Goal: Task Accomplishment & Management: Complete application form

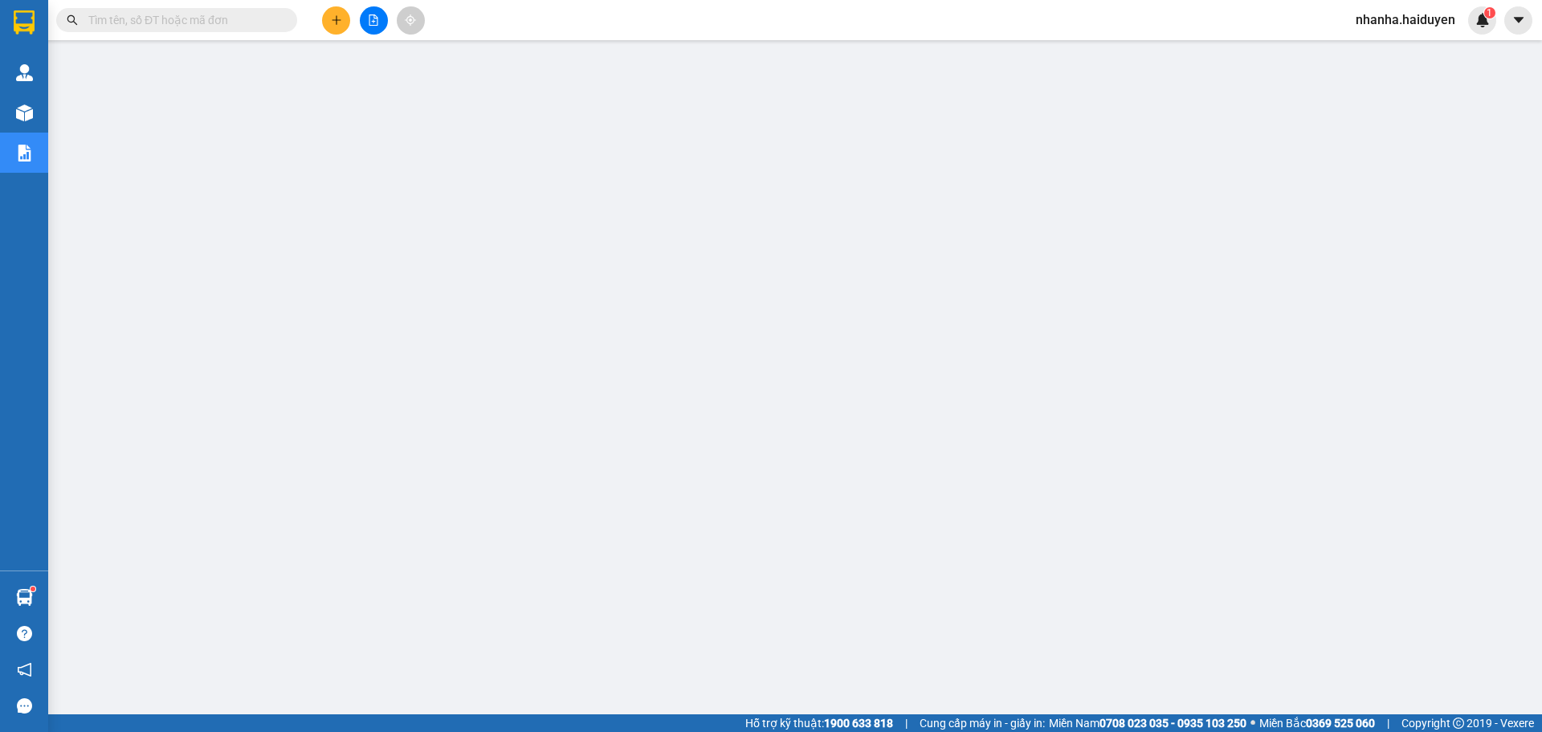
click at [373, 24] on icon "file-add" at bounding box center [373, 19] width 11 height 11
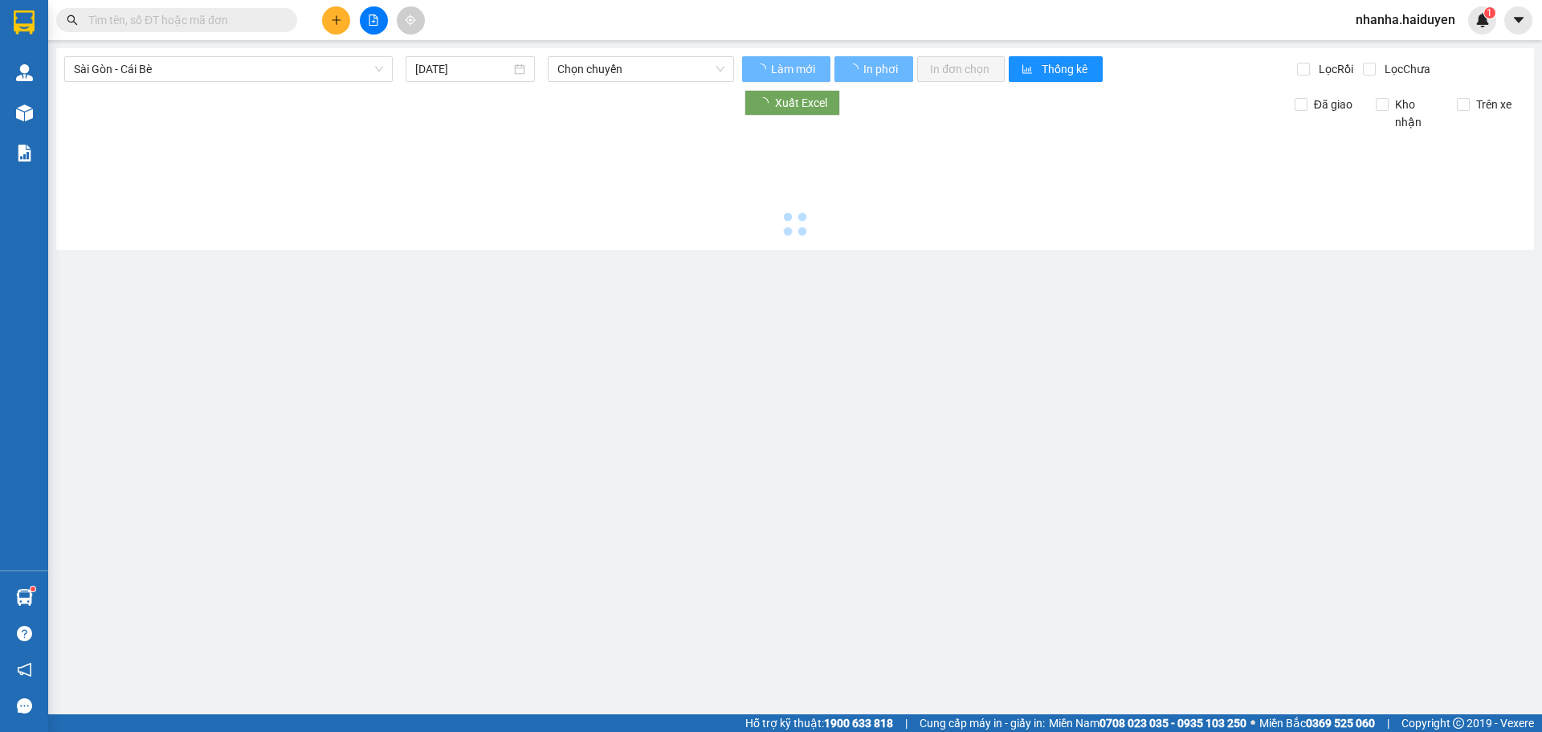
type input "[DATE]"
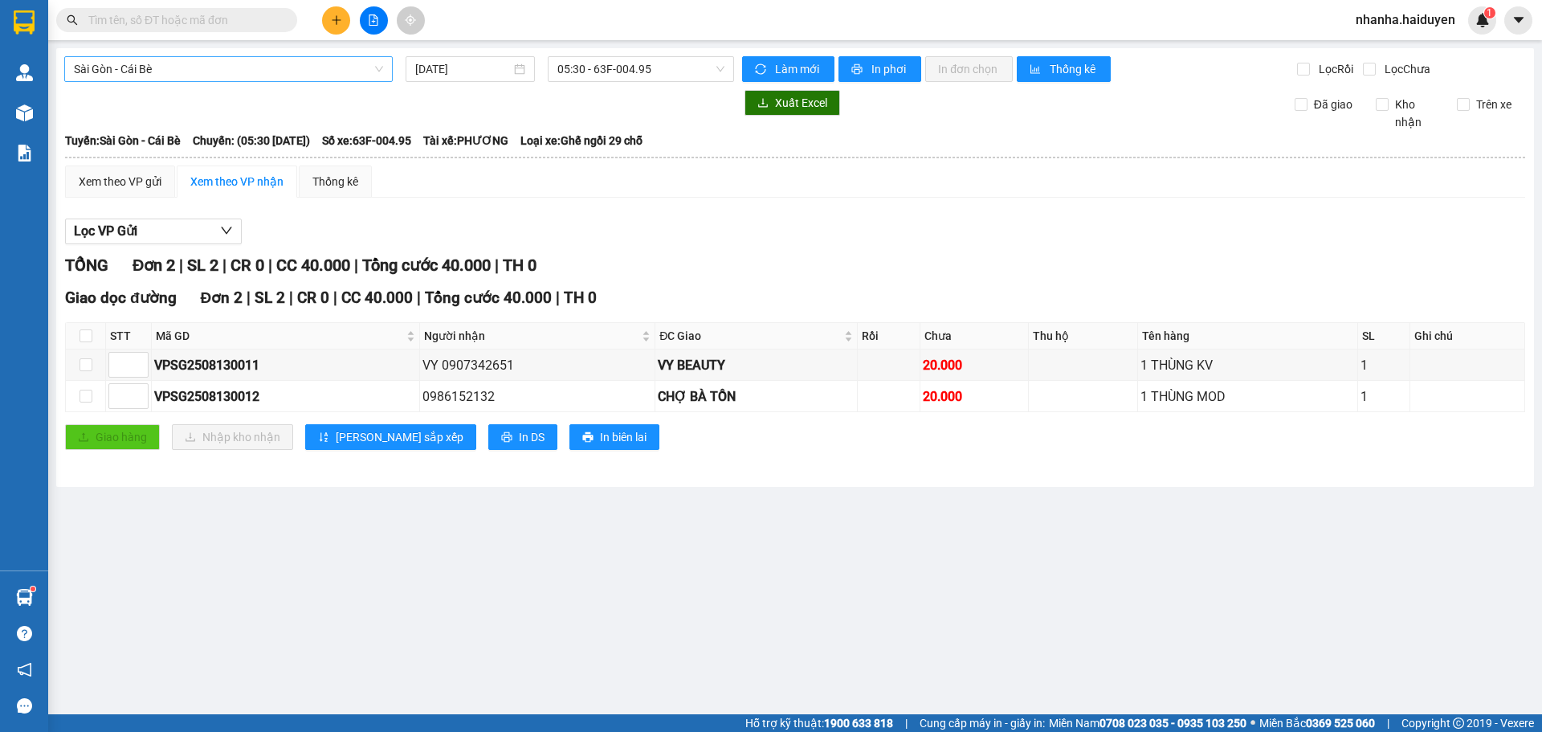
click at [163, 73] on span "Sài Gòn - Cái Bè" at bounding box center [228, 69] width 309 height 24
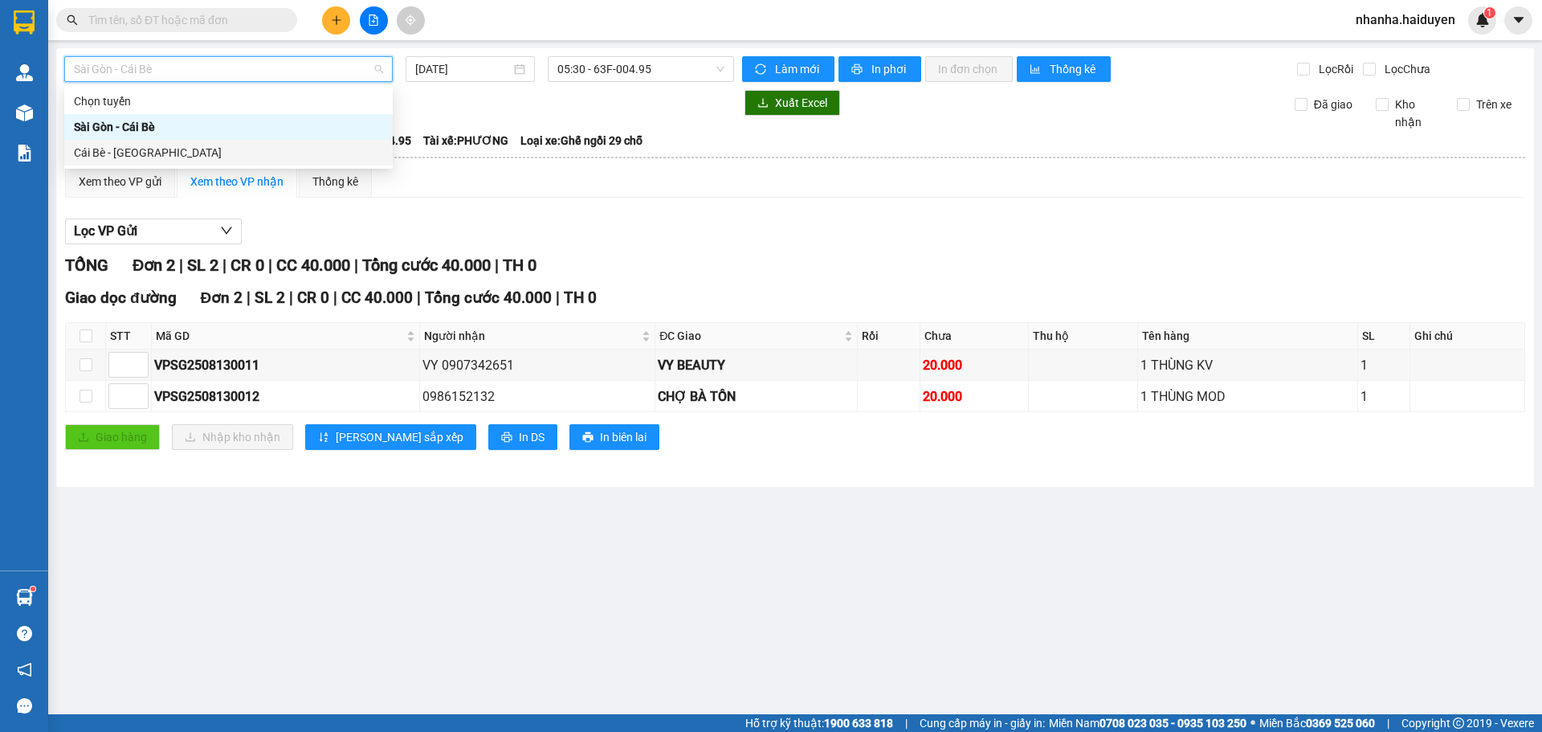
click at [156, 143] on div "Cái Bè - [GEOGRAPHIC_DATA]" at bounding box center [228, 153] width 329 height 26
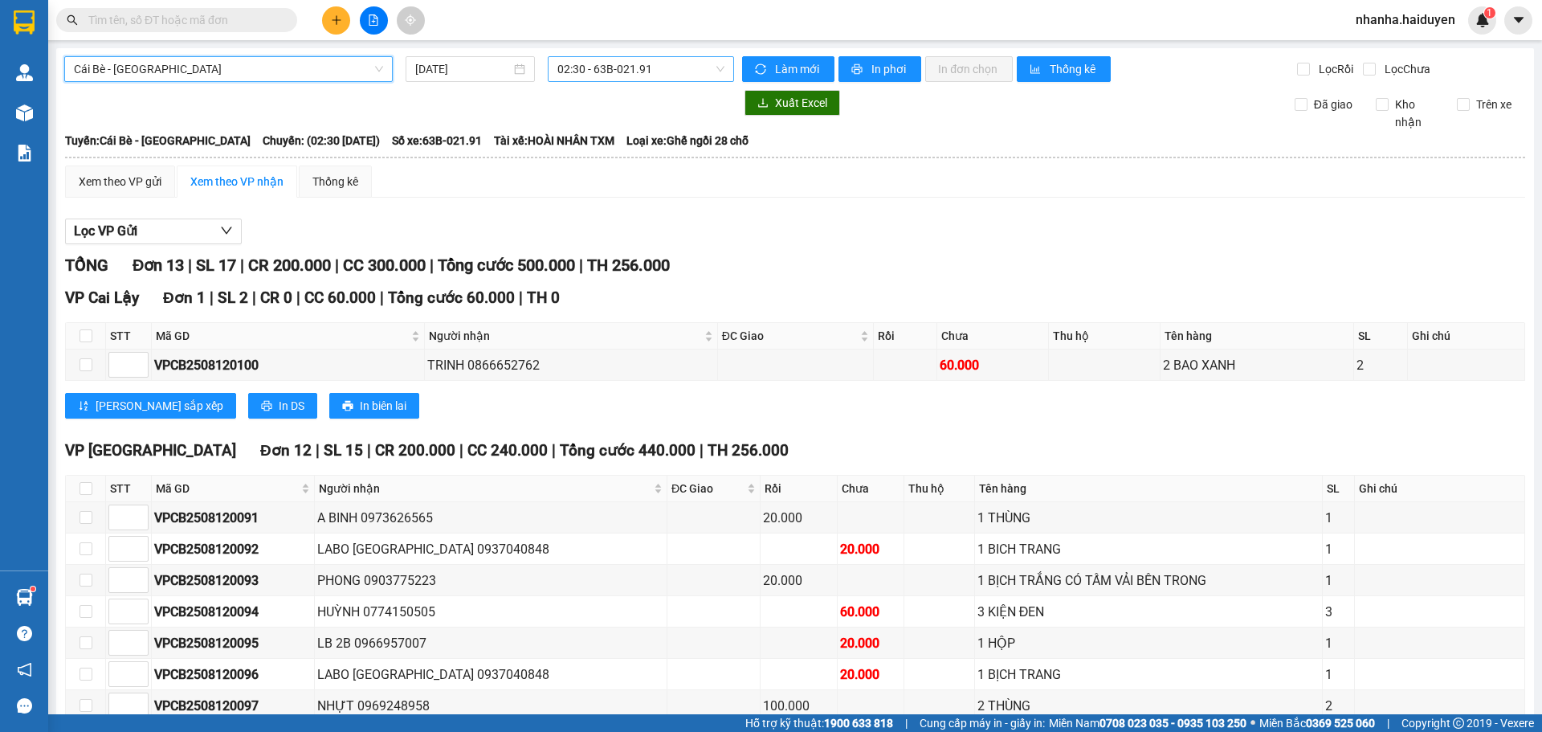
click at [557, 67] on span "02:30 - 63B-021.91" at bounding box center [640, 69] width 167 height 24
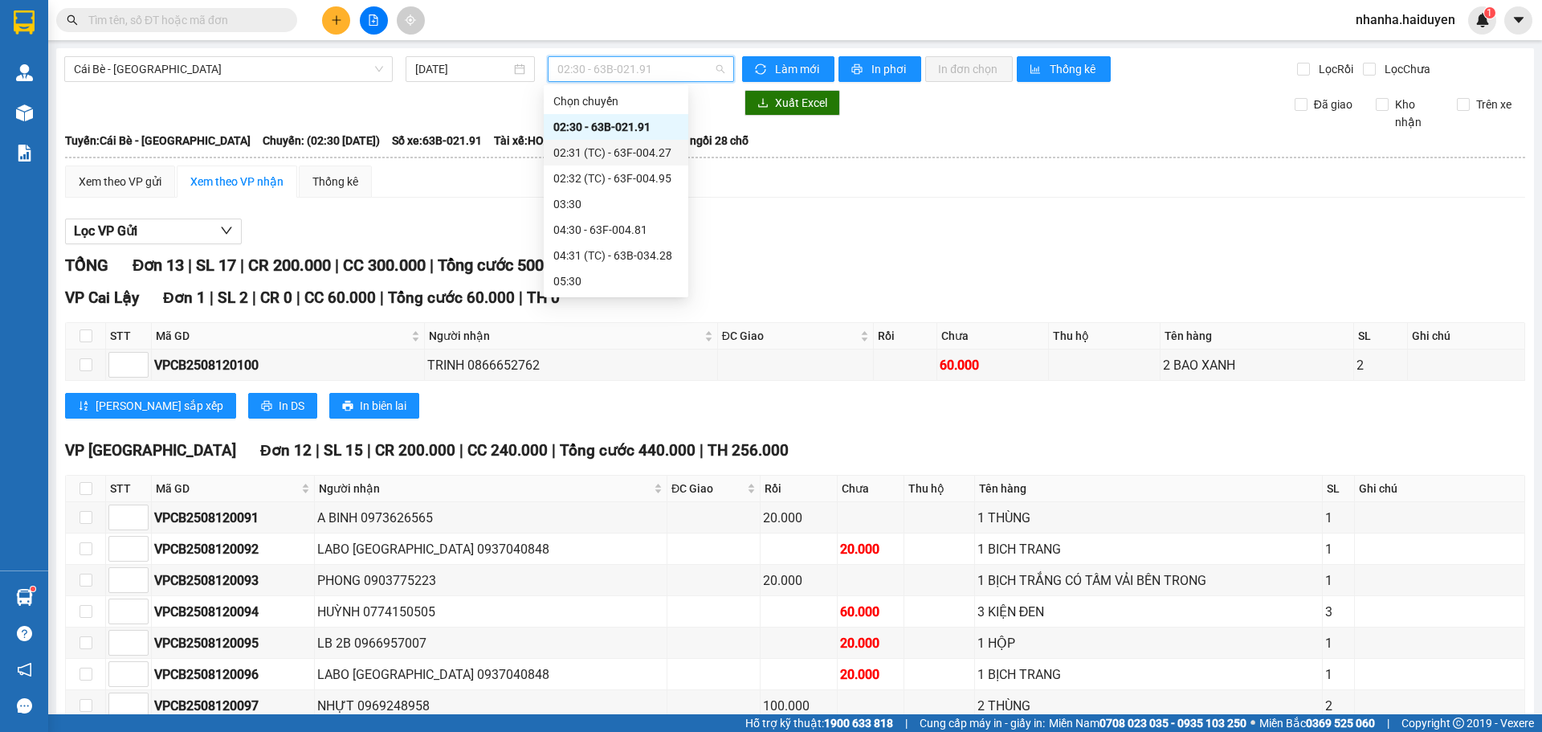
click at [600, 153] on div "02:31 (TC) - 63F-004.27" at bounding box center [615, 153] width 125 height 18
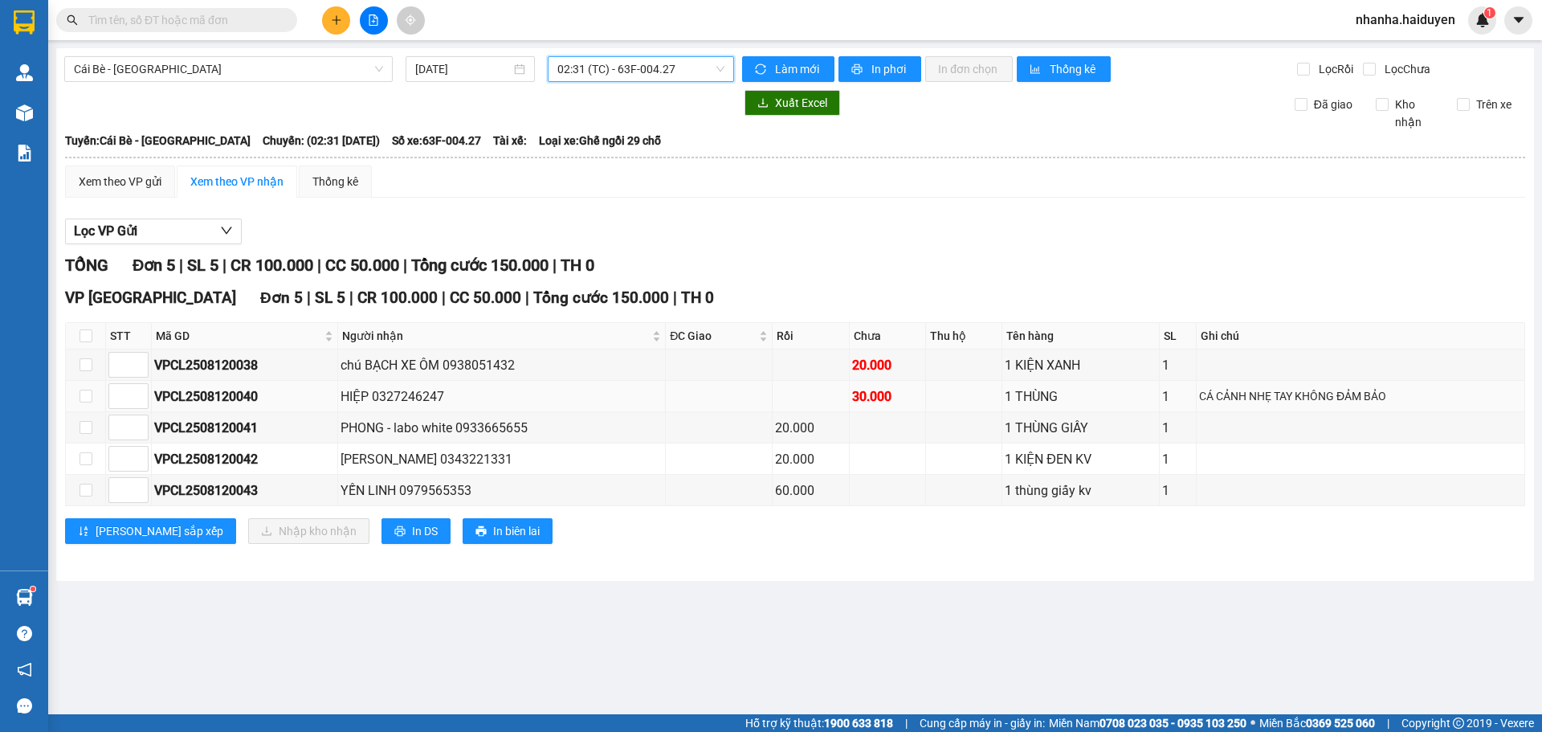
click at [541, 401] on div "HIỆP 0327246247" at bounding box center [502, 396] width 323 height 20
click at [597, 76] on span "02:31 (TC) - 63F-004.27" at bounding box center [640, 69] width 167 height 24
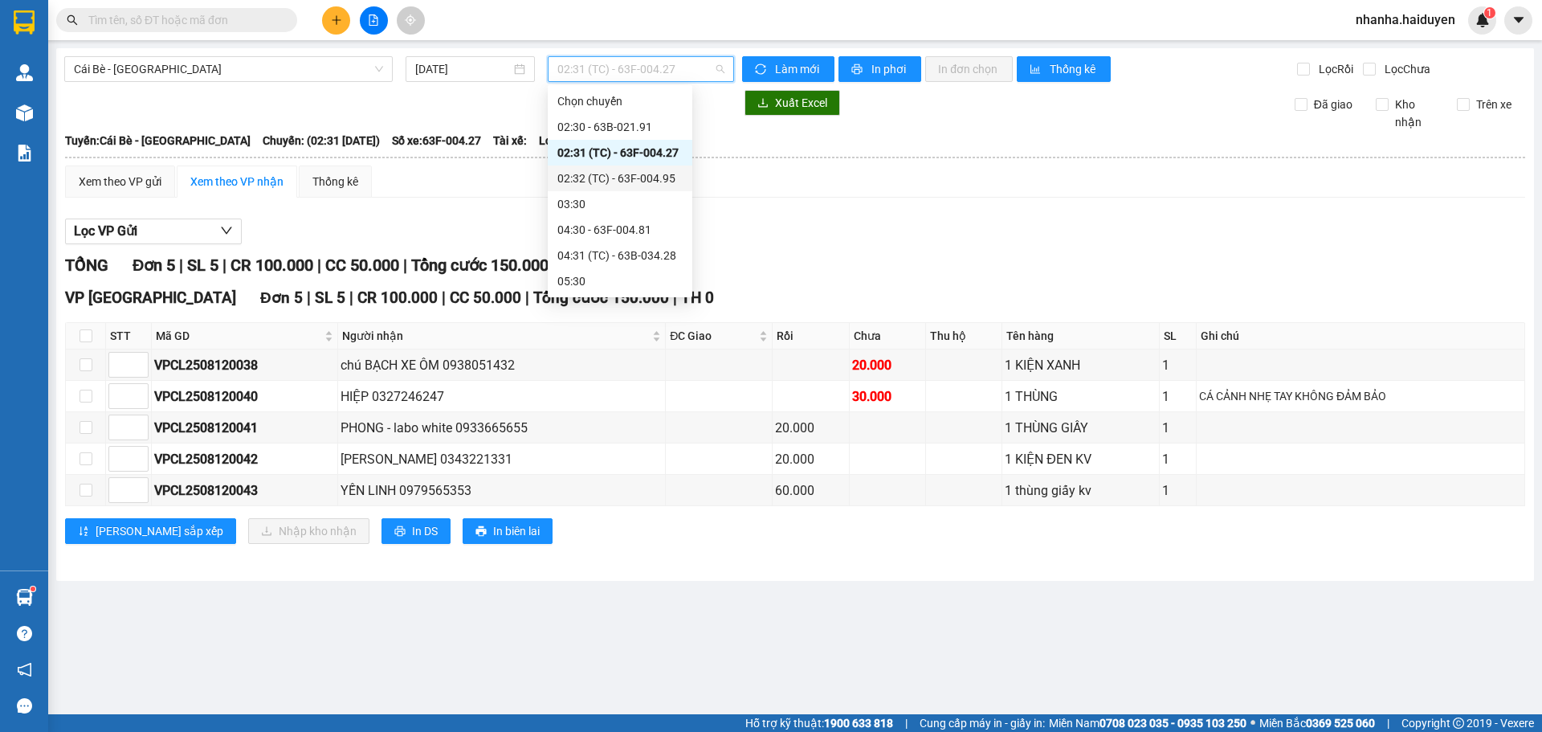
drag, startPoint x: 600, startPoint y: 133, endPoint x: 609, endPoint y: 175, distance: 42.7
click at [608, 174] on div "Chọn chuyến 02:30 - 63B-021.91 02:31 (TC) - 63F-004.27 02:32 (TC) - 63F-004.95 …" at bounding box center [620, 332] width 145 height 488
click at [609, 175] on div "02:32 (TC) - 63F-004.95" at bounding box center [619, 178] width 125 height 18
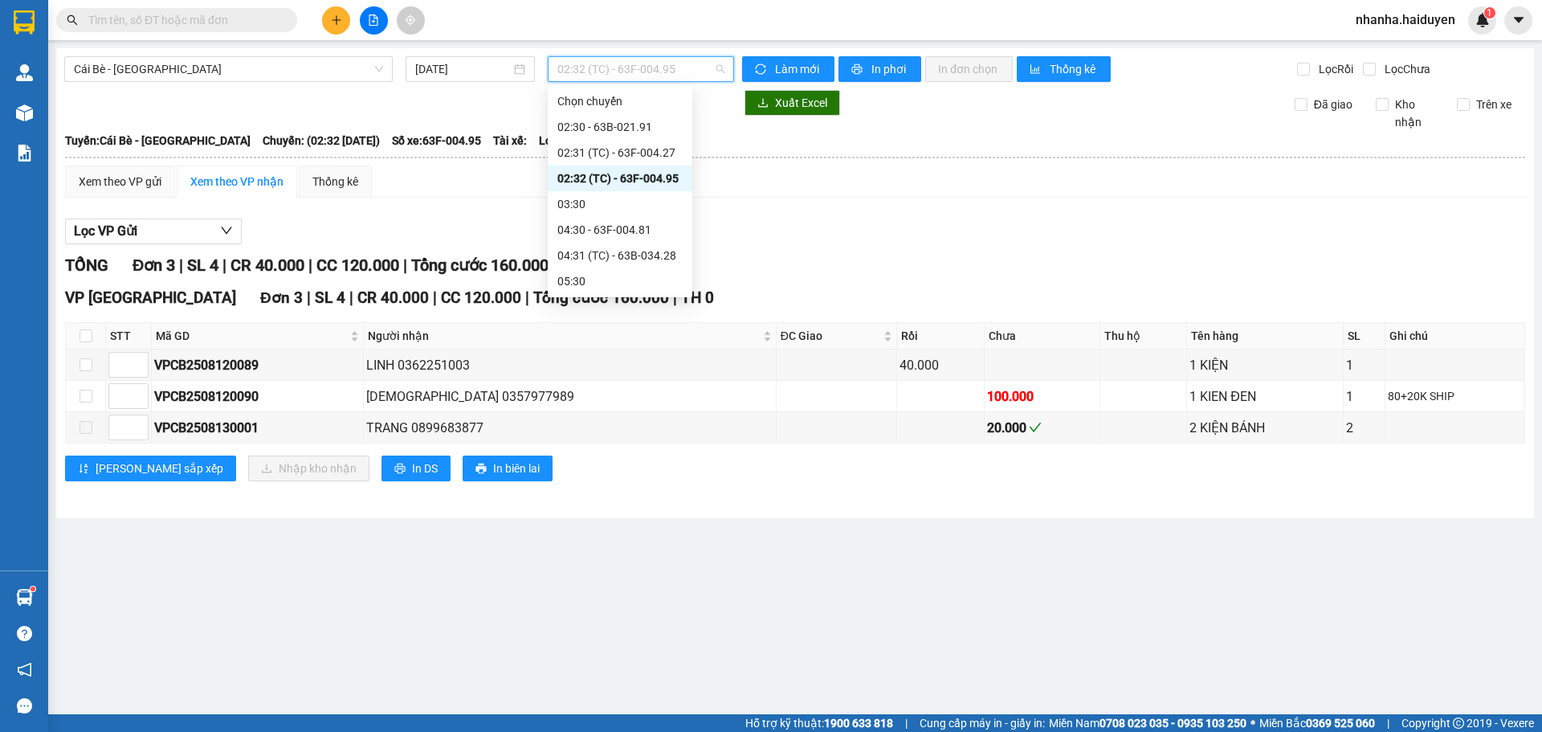
click at [602, 63] on span "02:32 (TC) - 63F-004.95" at bounding box center [640, 69] width 167 height 24
click at [604, 141] on div "02:31 (TC) - 63F-004.27" at bounding box center [620, 153] width 145 height 26
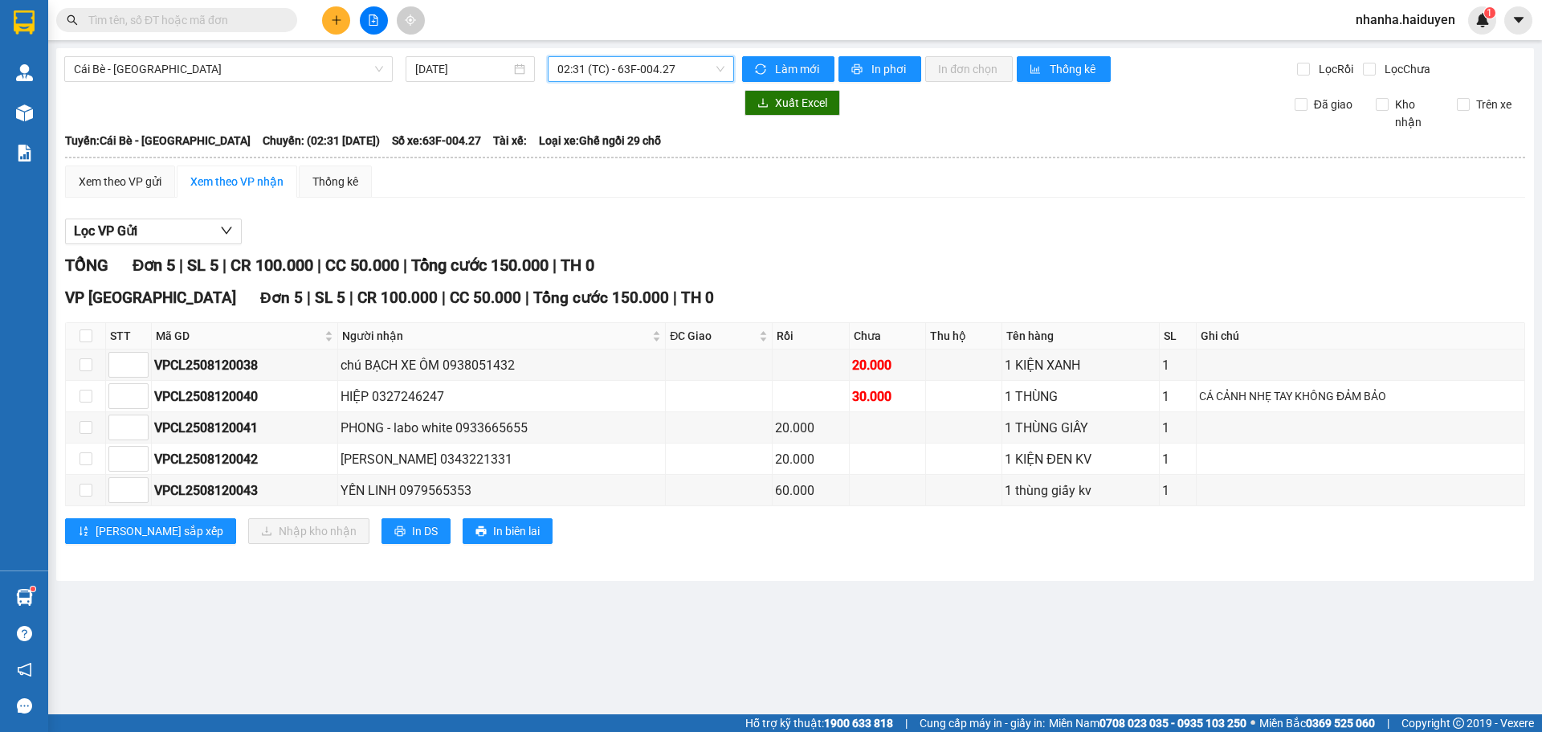
drag, startPoint x: 619, startPoint y: 67, endPoint x: 625, endPoint y: 84, distance: 18.1
click at [619, 67] on span "02:31 (TC) - 63F-004.27" at bounding box center [640, 69] width 167 height 24
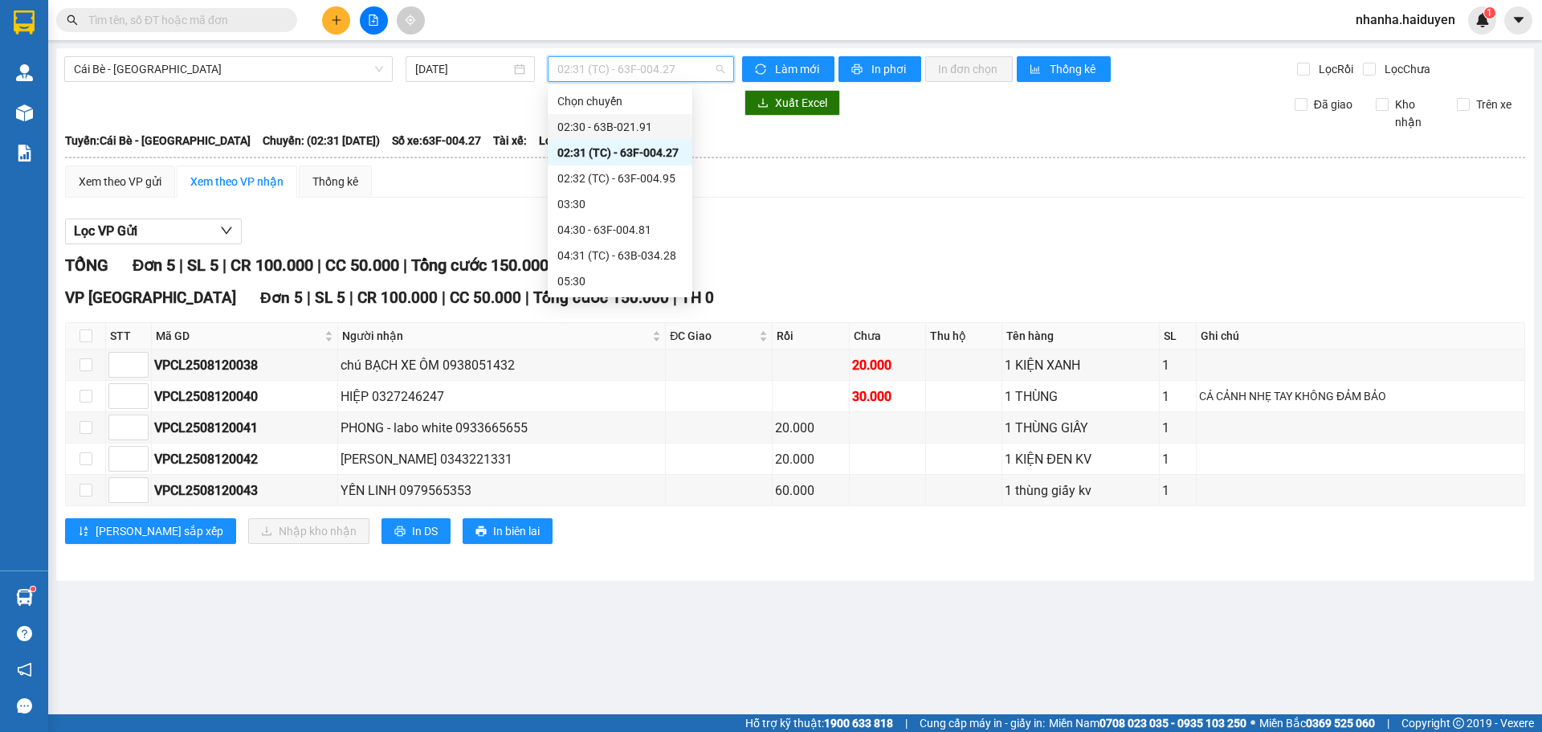
click at [615, 125] on div "02:30 - 63B-021.91" at bounding box center [619, 127] width 125 height 18
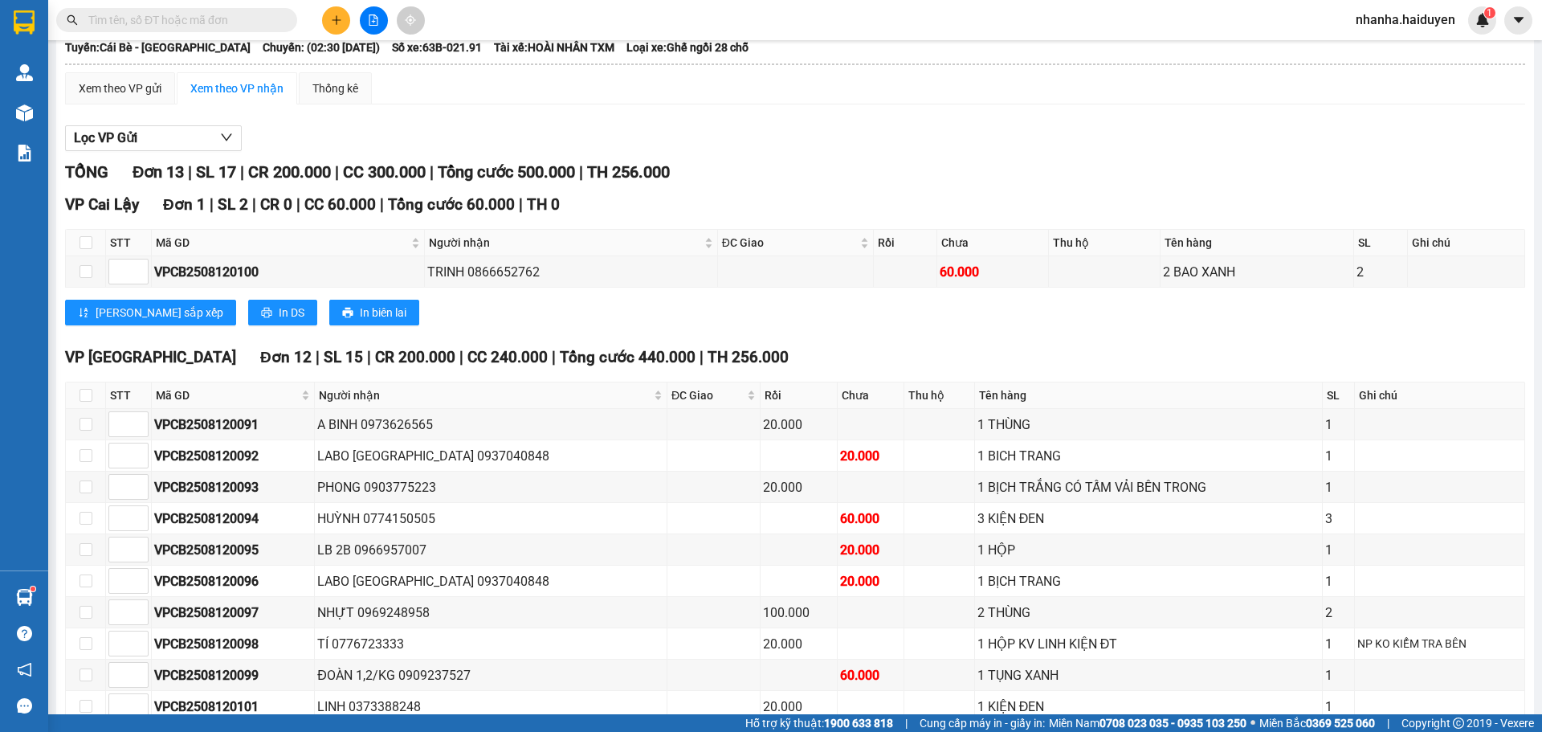
scroll to position [247, 0]
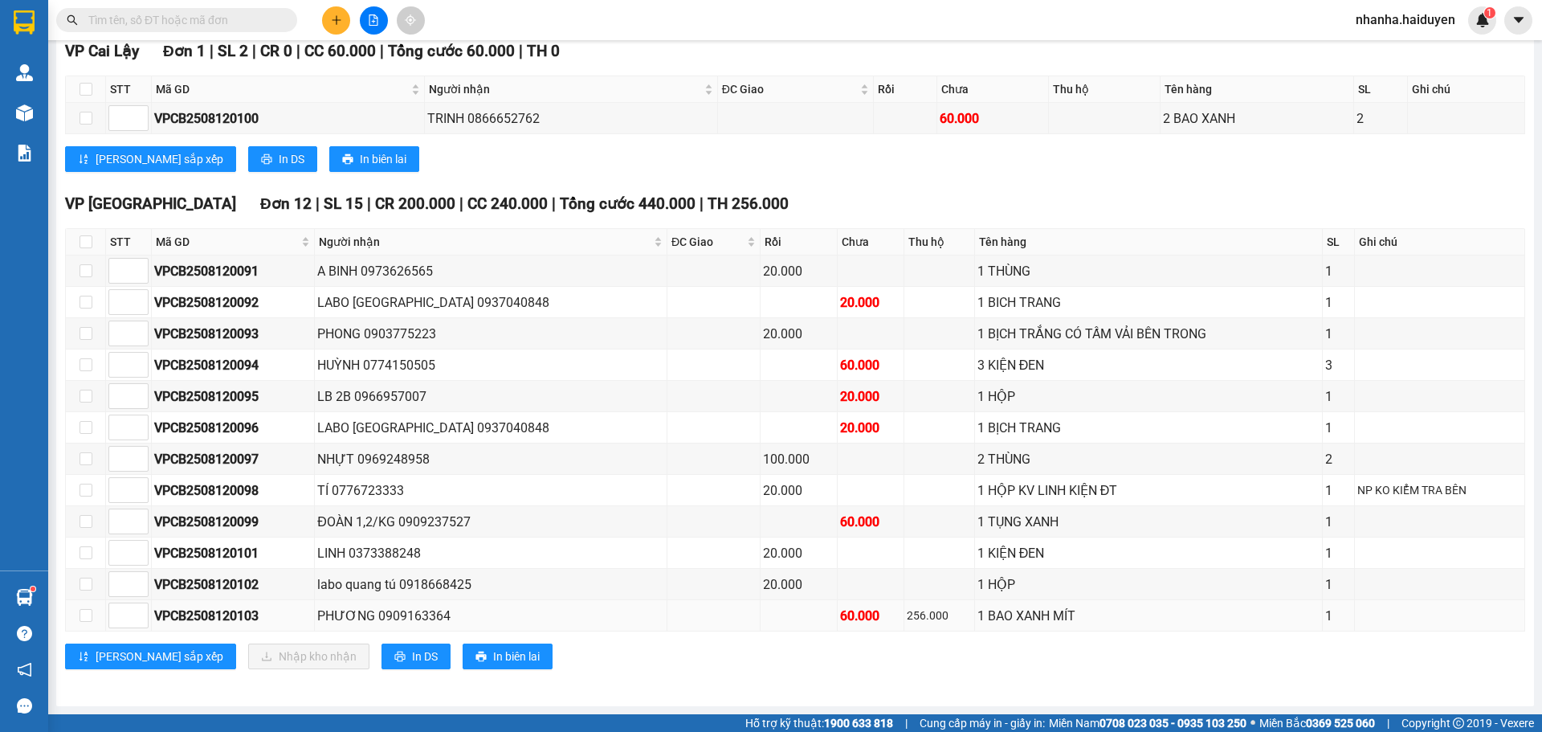
click at [358, 610] on div "PHƯƠNG 0909163364" at bounding box center [490, 616] width 347 height 20
click at [366, 285] on td "A BINH 0973626565" at bounding box center [491, 270] width 353 height 31
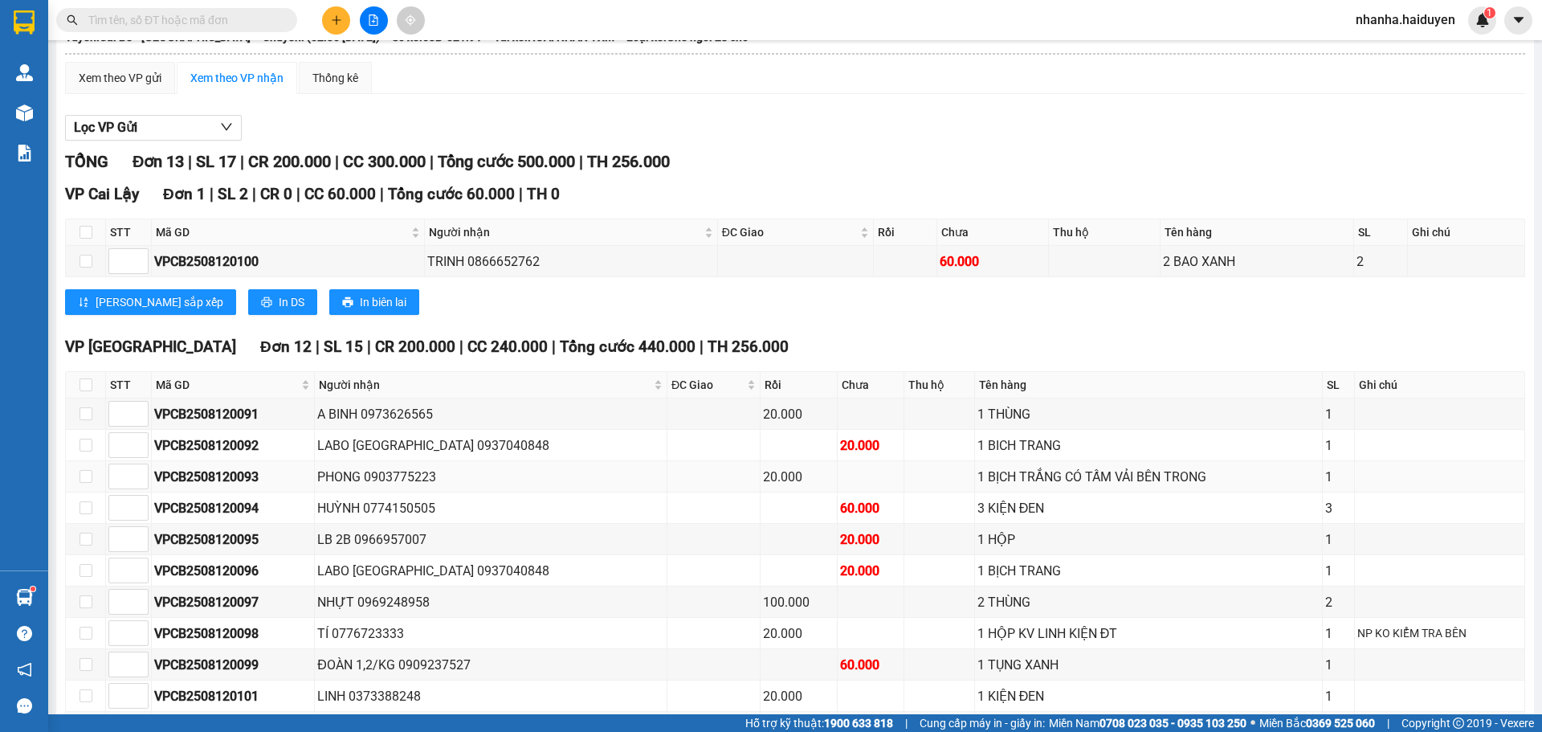
scroll to position [0, 0]
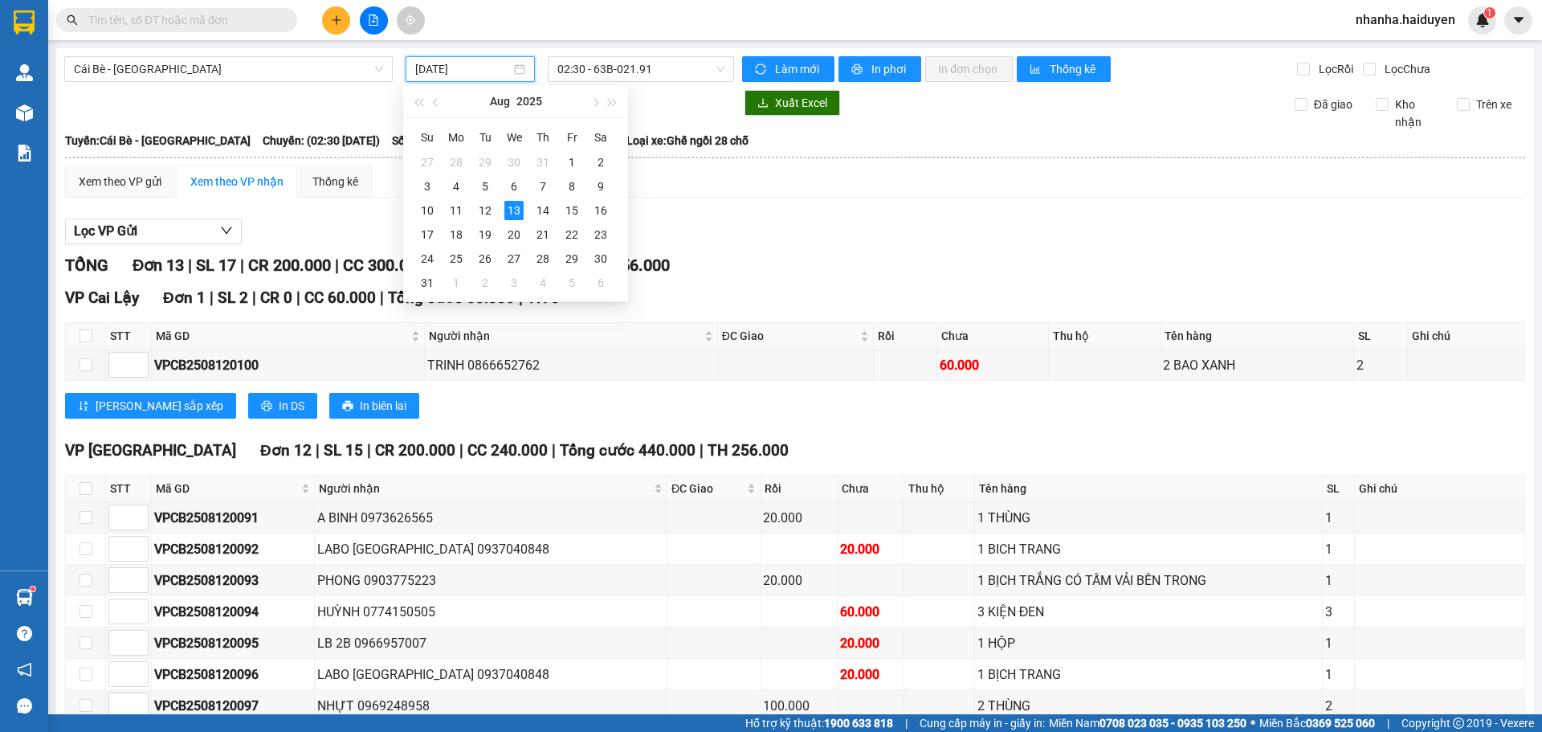
click at [437, 64] on input "[DATE]" at bounding box center [463, 69] width 96 height 18
type input "[DATE]"
click at [512, 208] on div "13" at bounding box center [513, 210] width 19 height 19
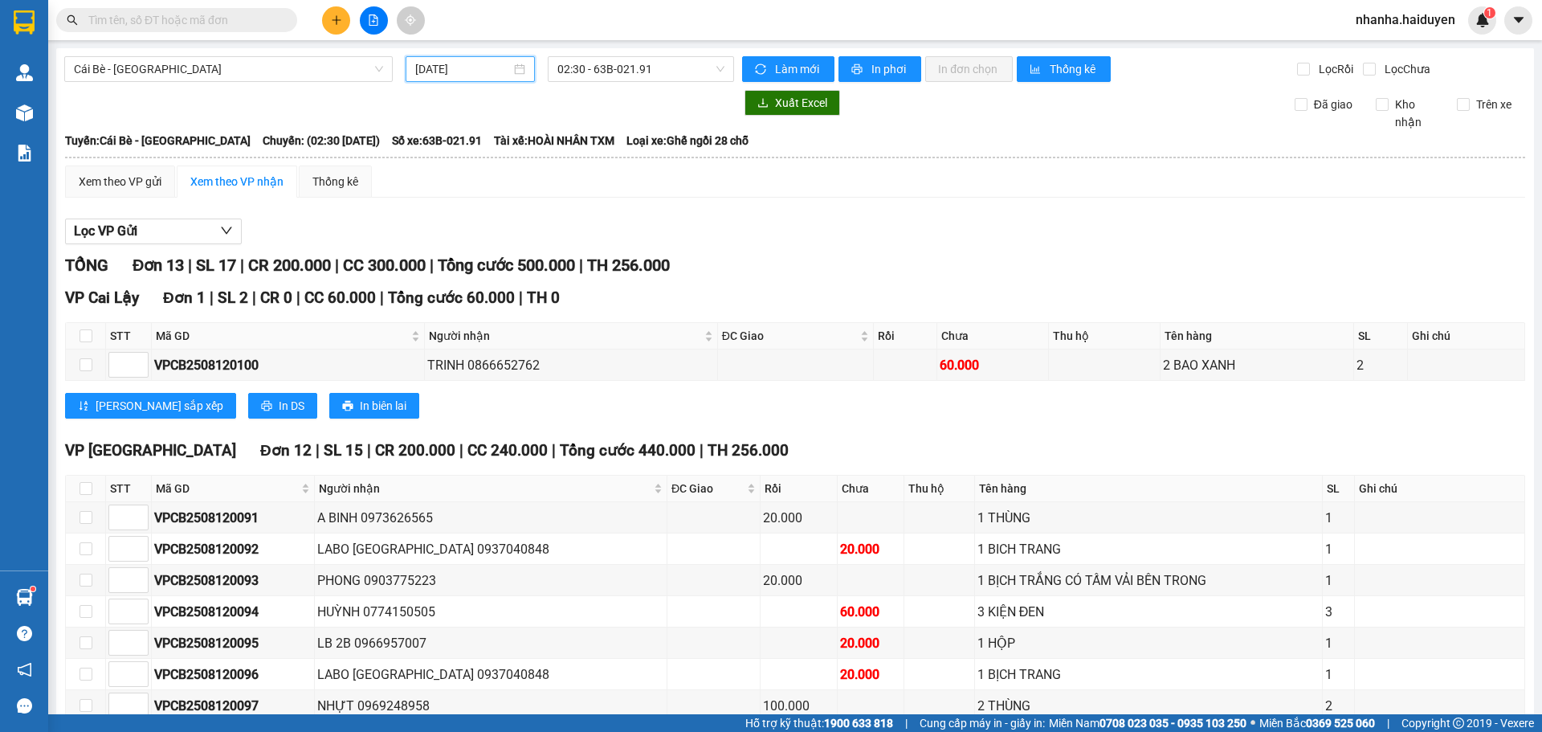
scroll to position [247, 0]
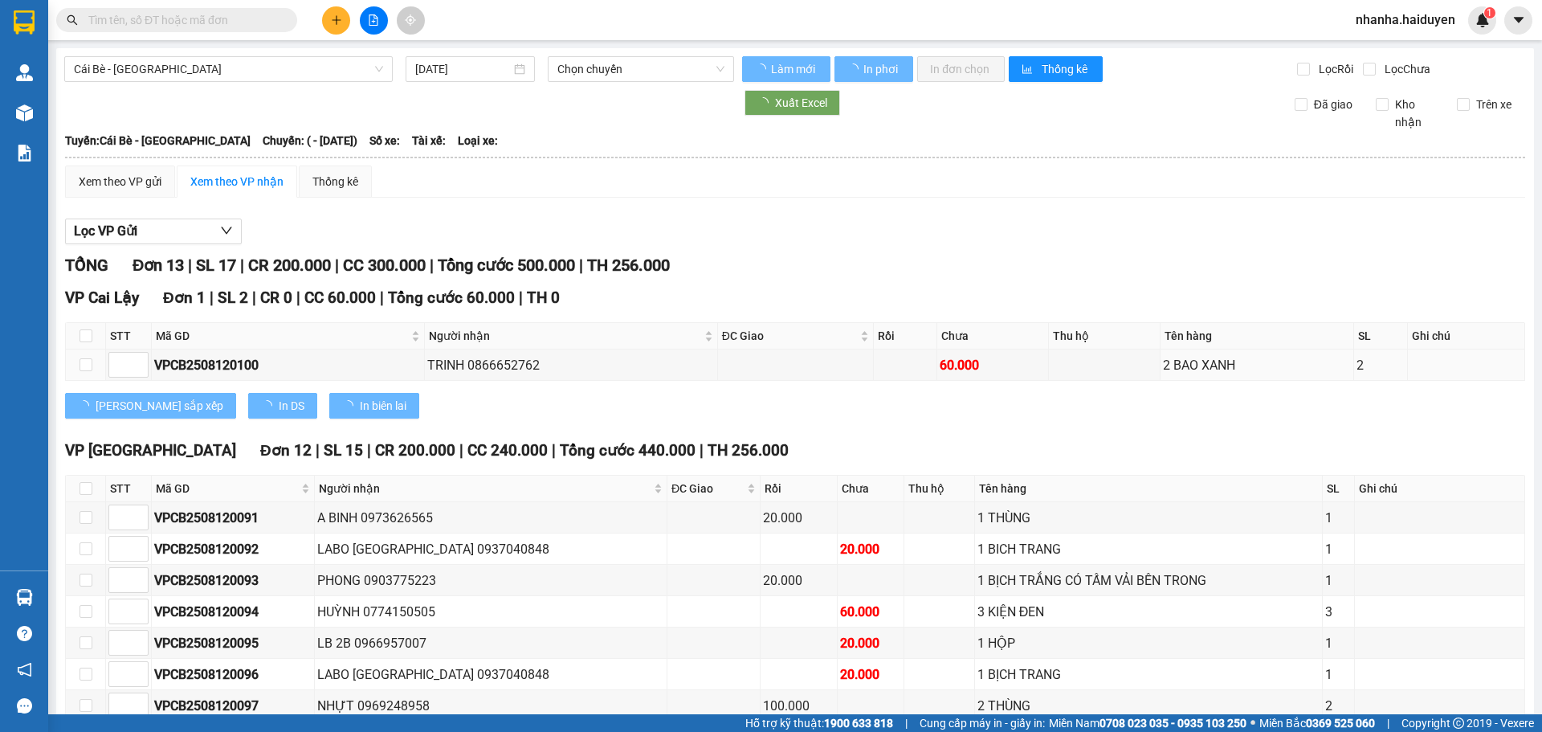
type input "[DATE]"
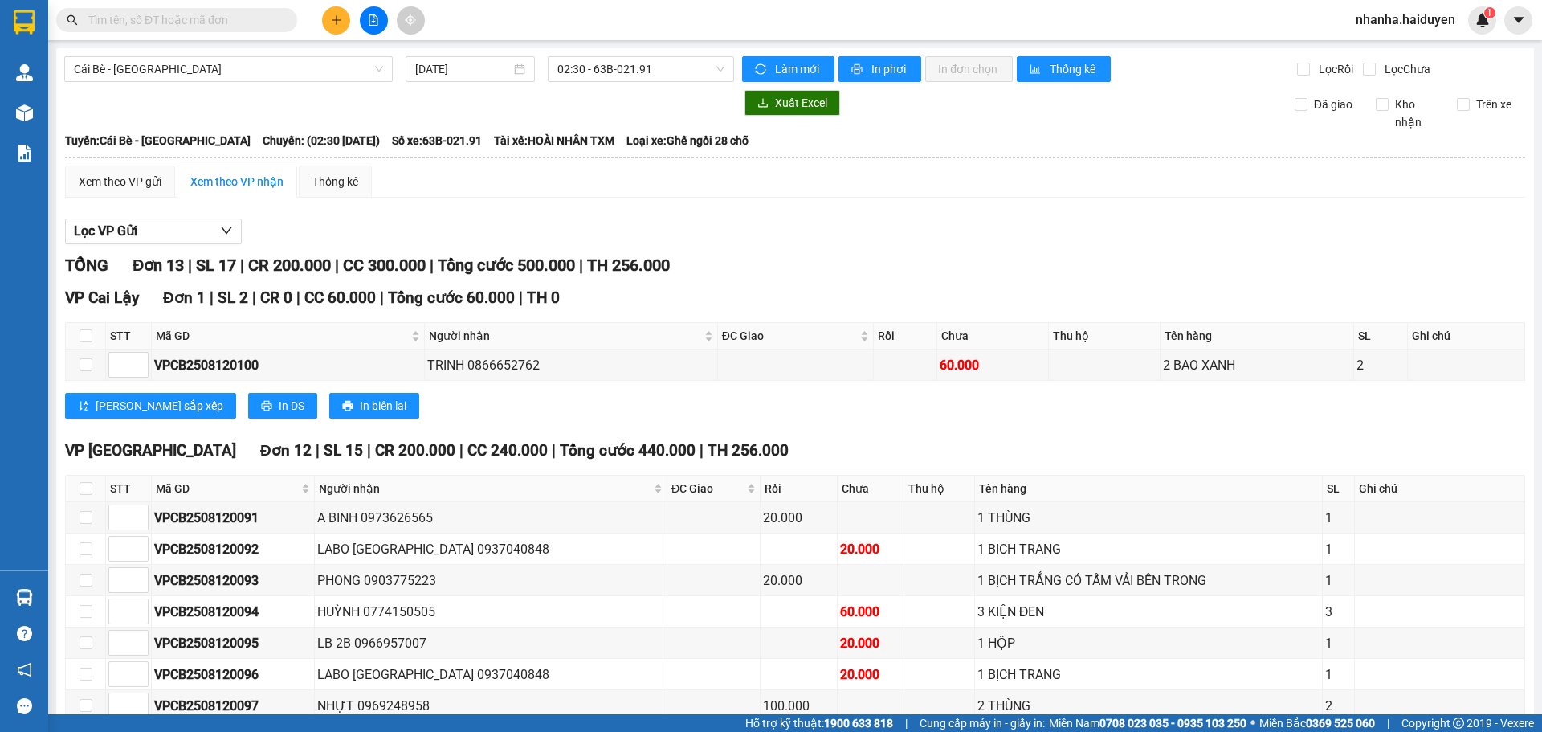
scroll to position [247, 0]
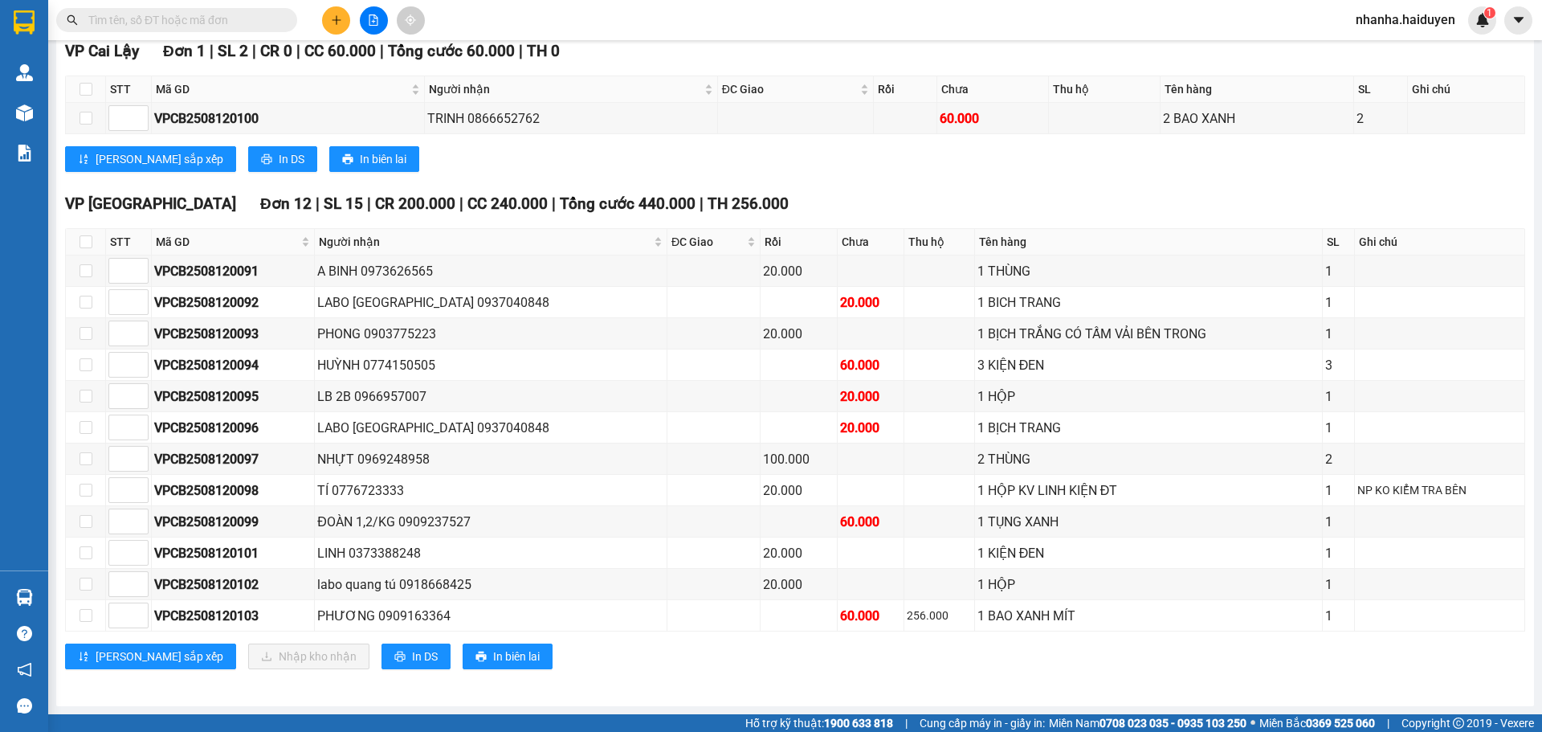
click at [196, 27] on input "text" at bounding box center [183, 20] width 190 height 18
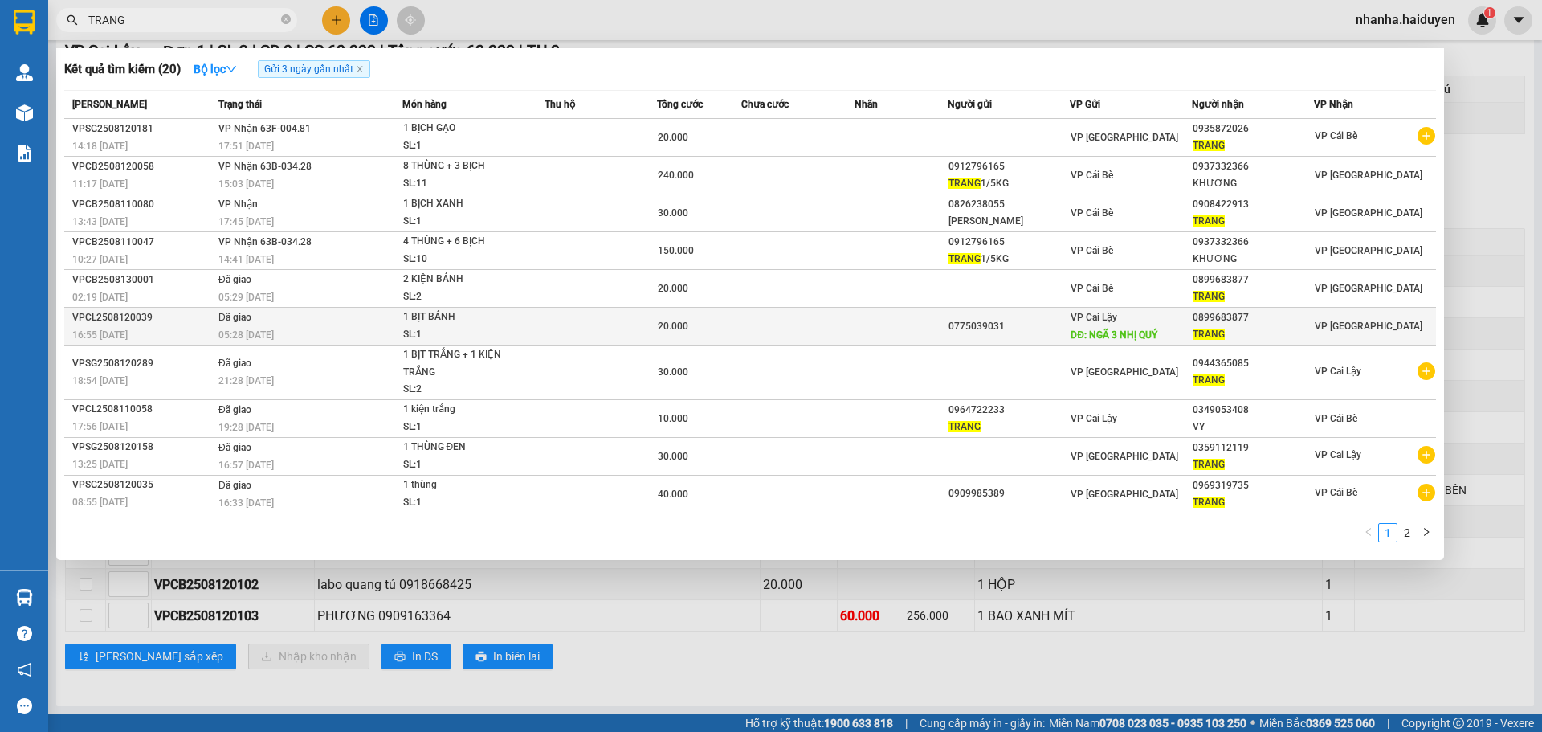
type input "TRANG"
click at [939, 339] on td at bounding box center [902, 327] width 94 height 38
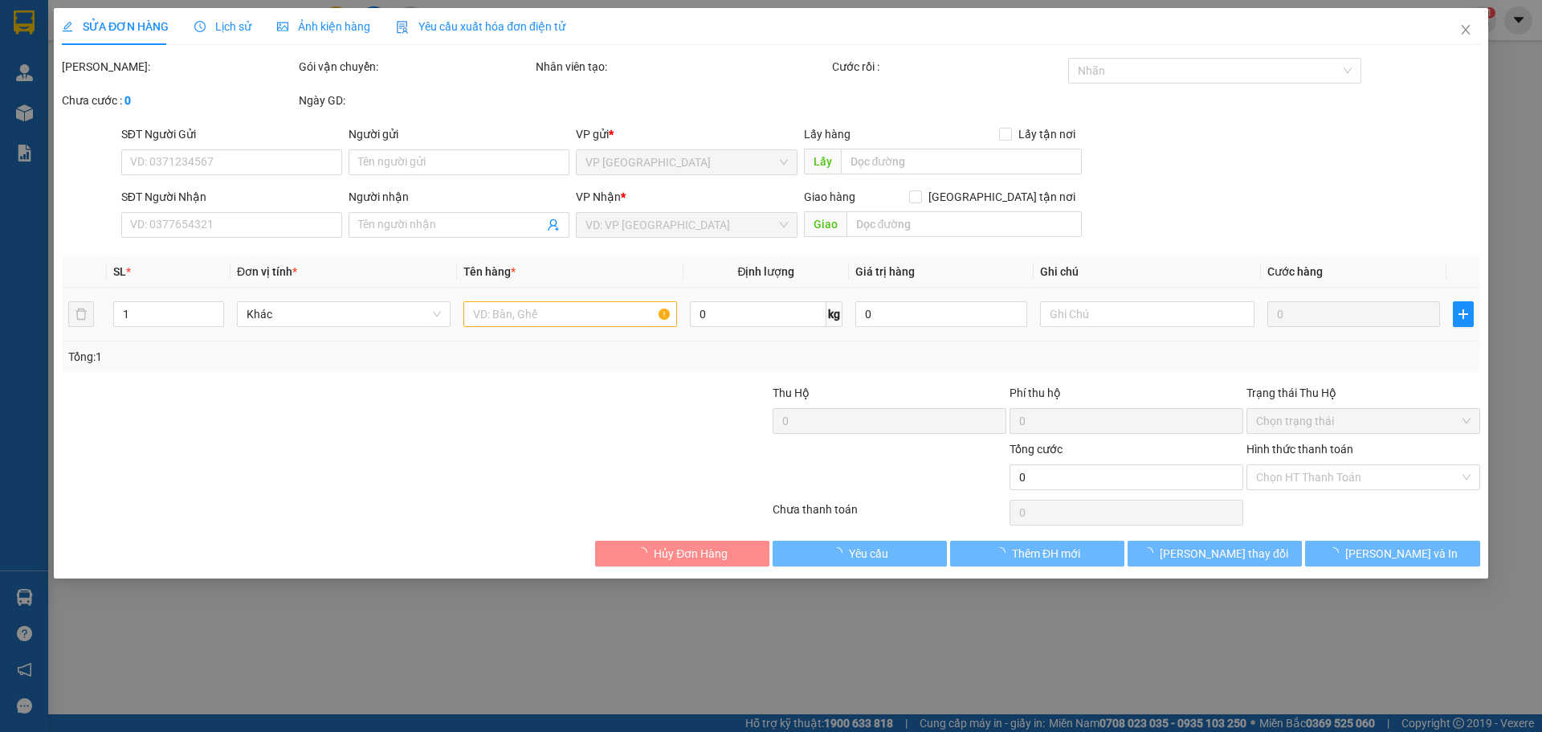
type input "0775039031"
type input "NGÃ 3 NHỊ QUÝ"
type input "0899683877"
type input "TRANG"
type input "20.000"
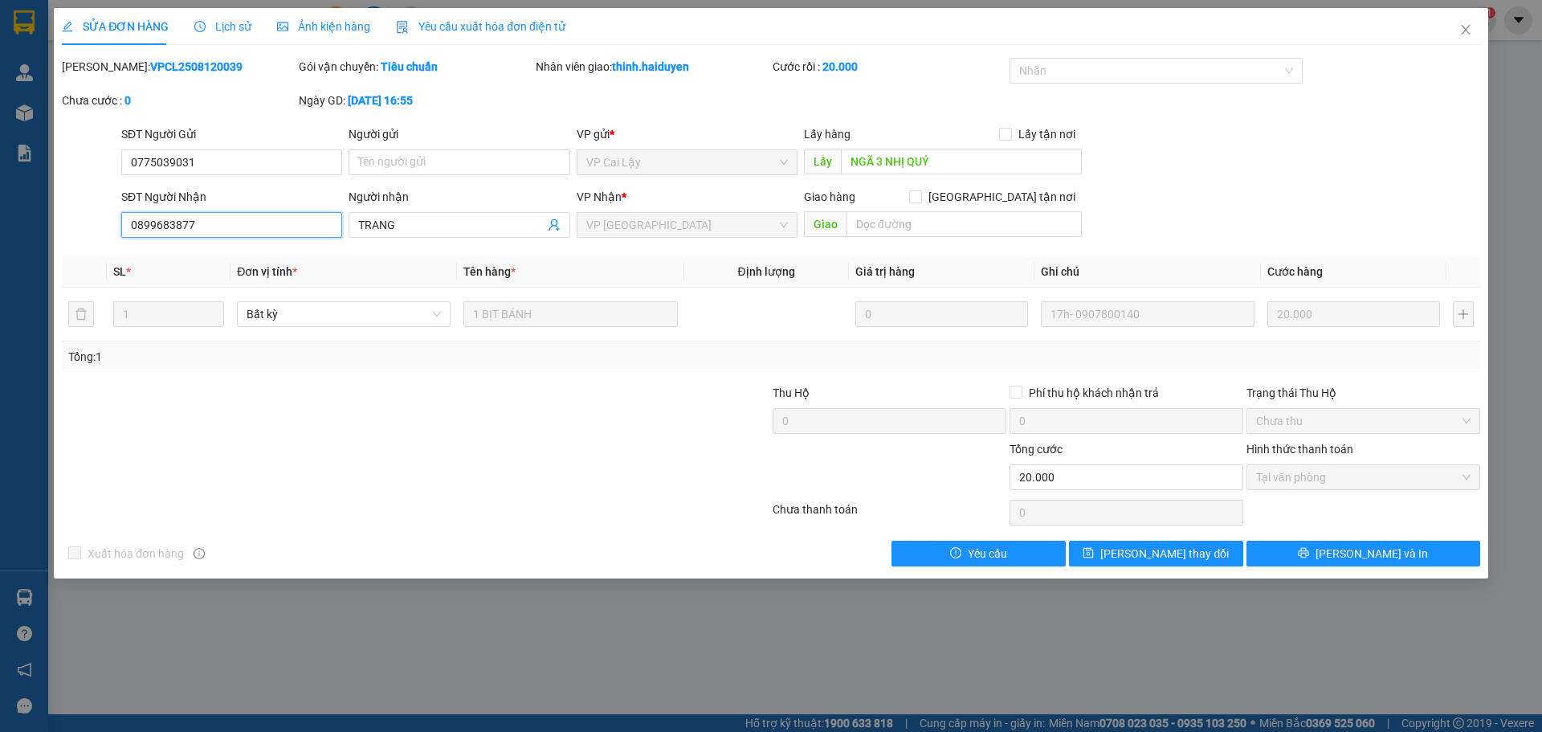
click at [198, 225] on input "0899683877" at bounding box center [231, 225] width 221 height 26
click at [1465, 24] on icon "close" at bounding box center [1466, 29] width 13 height 13
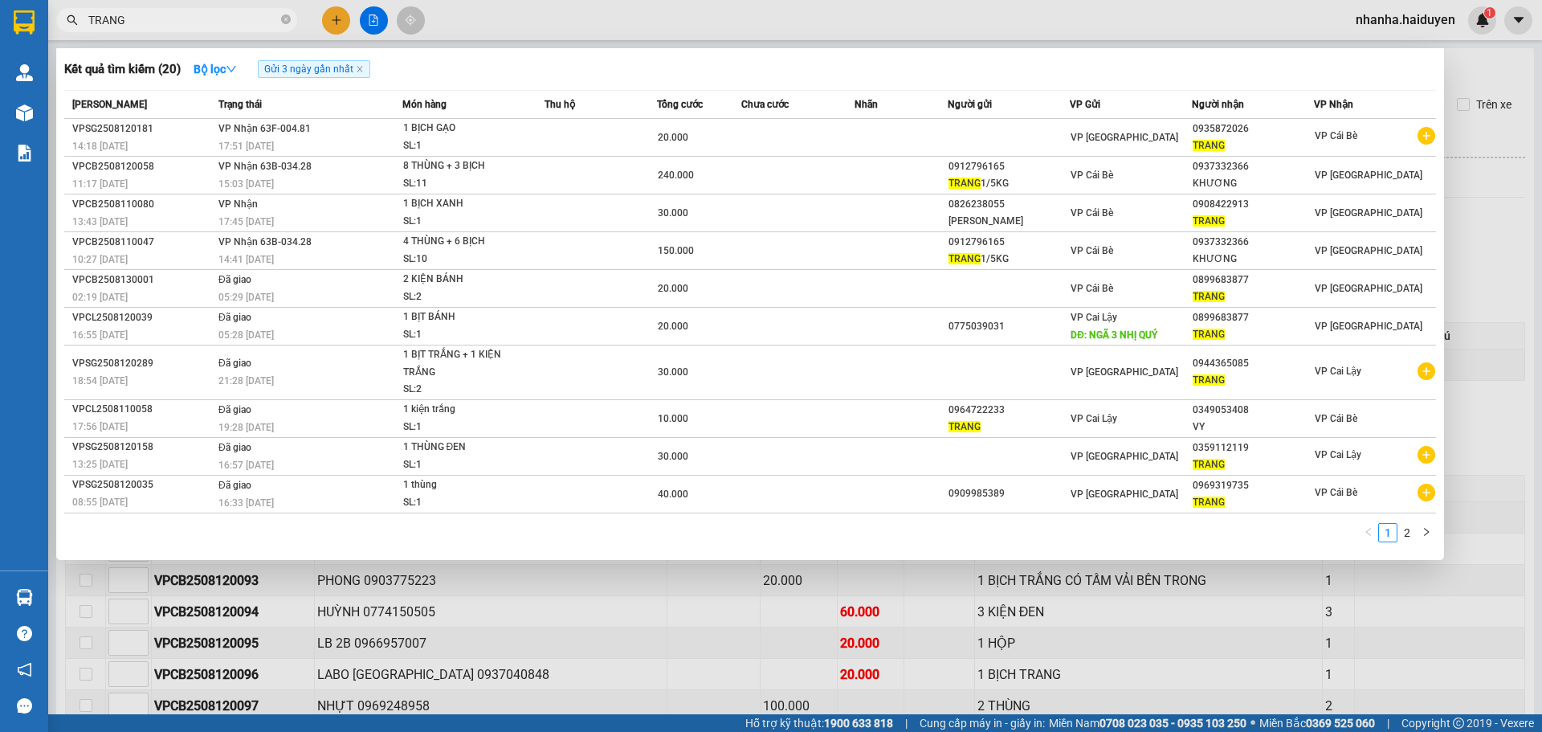
click at [249, 22] on input "TRANG" at bounding box center [183, 20] width 190 height 18
paste input "0899683877"
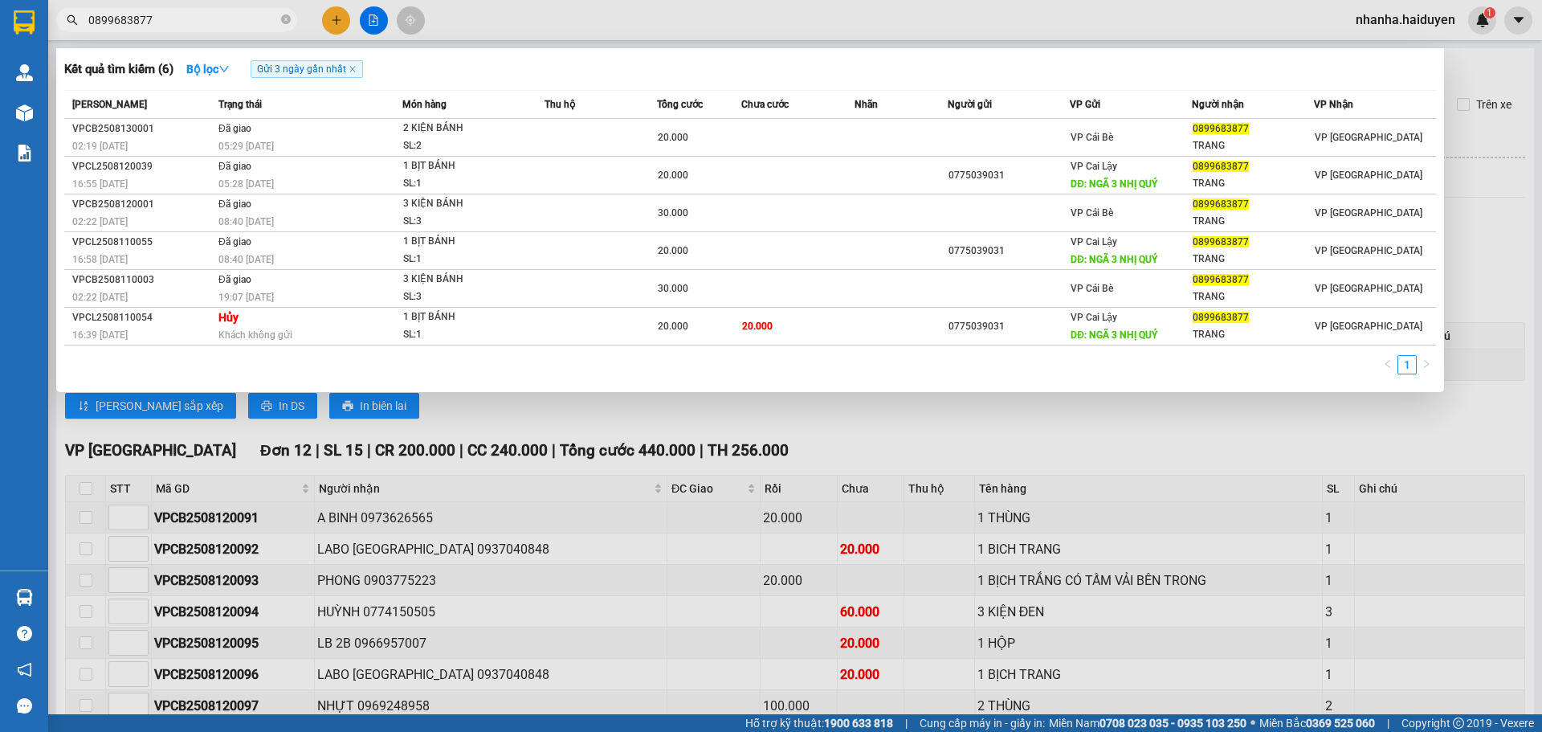
type input "0899683877"
click at [901, 447] on div at bounding box center [771, 366] width 1542 height 732
